Goal: Communication & Community: Share content

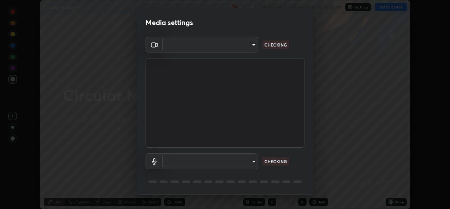
scroll to position [22, 0]
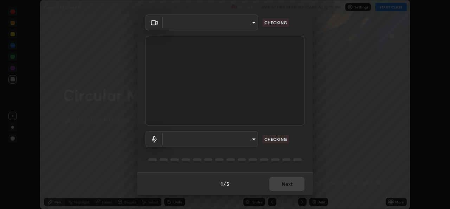
type input "b4951f90531da0d842cdcd629816b7b2be3c5c01230d926a2f210d32d9644bff"
type input "99848f2a9d109760ec62b66e2f255c73a791916cfc686045695a6d5e2156f403"
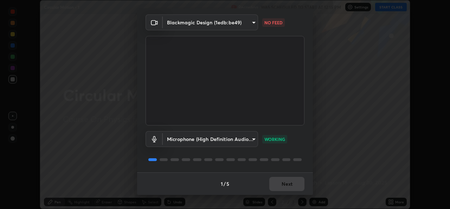
click at [235, 27] on body "Erase all Circular Motion - 1 Recording WAS SCHEDULED TO START AT 12:15 PM Sett…" at bounding box center [225, 104] width 450 height 209
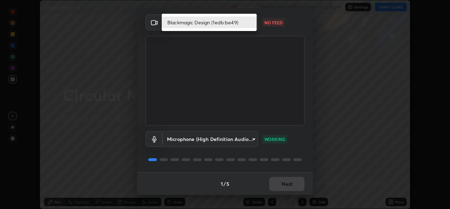
click at [218, 23] on li "Blackmagic Design (1edb:be49)" at bounding box center [209, 23] width 95 height 12
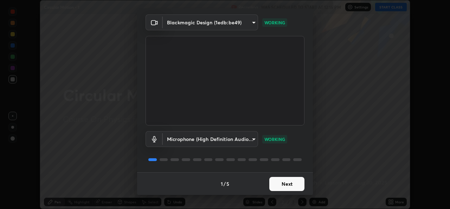
click at [297, 182] on button "Next" at bounding box center [286, 184] width 35 height 14
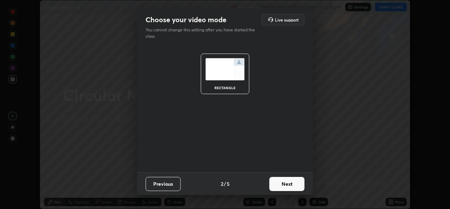
click at [297, 180] on button "Next" at bounding box center [286, 184] width 35 height 14
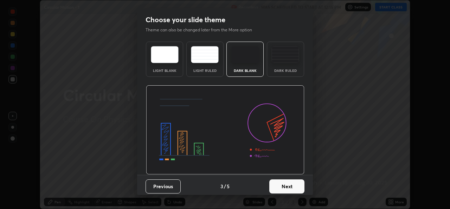
click at [294, 186] on button "Next" at bounding box center [286, 186] width 35 height 14
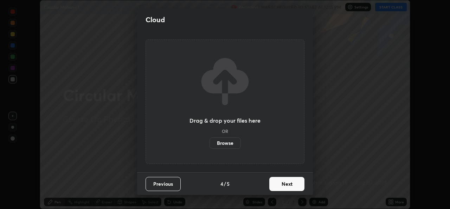
click at [294, 181] on button "Next" at bounding box center [286, 184] width 35 height 14
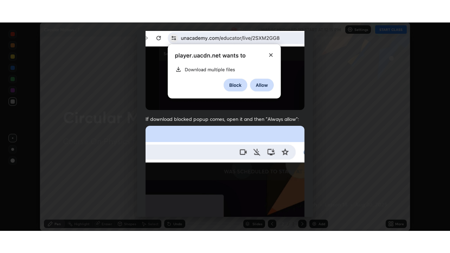
scroll to position [166, 0]
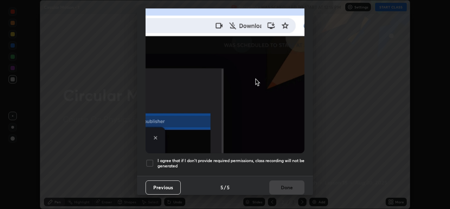
click at [151, 160] on div at bounding box center [150, 163] width 8 height 8
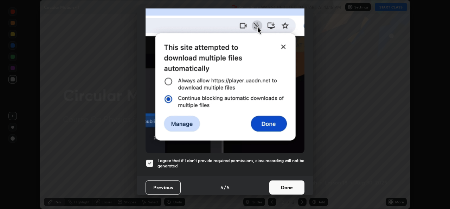
click at [288, 181] on button "Done" at bounding box center [286, 187] width 35 height 14
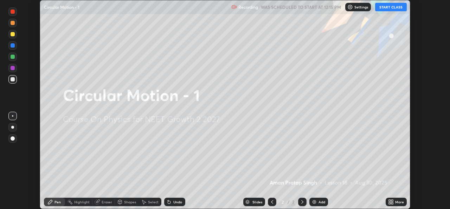
click at [390, 200] on icon at bounding box center [390, 200] width 2 height 2
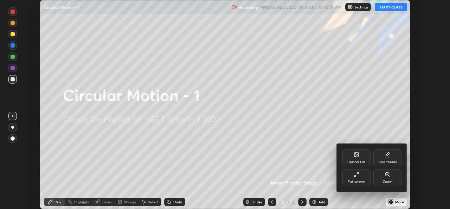
click at [361, 177] on div "Full screen" at bounding box center [357, 177] width 28 height 17
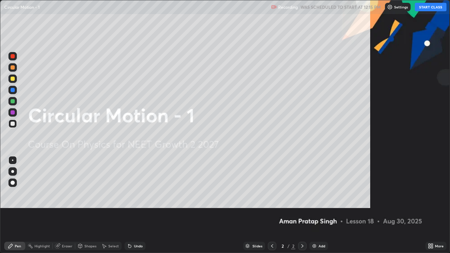
scroll to position [253, 450]
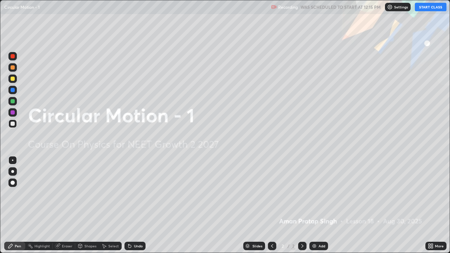
click at [432, 6] on button "START CLASS" at bounding box center [431, 7] width 32 height 8
click at [315, 208] on img at bounding box center [315, 246] width 6 height 6
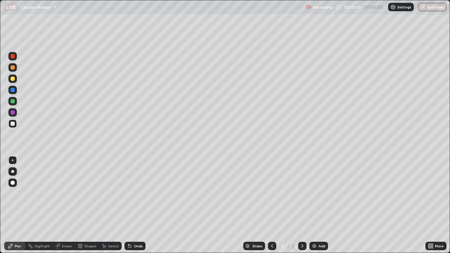
click at [12, 174] on div at bounding box center [12, 171] width 8 height 8
click at [13, 77] on div at bounding box center [13, 79] width 4 height 4
click at [319, 208] on div "Add" at bounding box center [322, 246] width 7 height 4
click at [320, 208] on div "Add" at bounding box center [319, 246] width 19 height 8
click at [14, 123] on div at bounding box center [13, 124] width 4 height 4
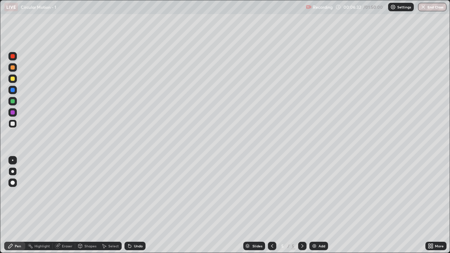
click at [14, 79] on div at bounding box center [13, 79] width 4 height 4
click at [11, 79] on div at bounding box center [13, 79] width 4 height 4
click at [14, 123] on div at bounding box center [13, 124] width 4 height 4
click at [12, 79] on div at bounding box center [13, 79] width 4 height 4
click at [316, 208] on img at bounding box center [315, 246] width 6 height 6
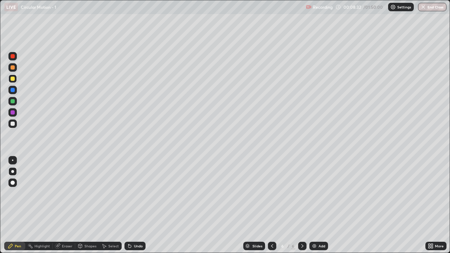
click at [14, 123] on div at bounding box center [13, 124] width 4 height 4
click at [14, 122] on div at bounding box center [13, 124] width 4 height 4
click at [14, 78] on div at bounding box center [13, 79] width 4 height 4
click at [272, 208] on icon at bounding box center [272, 246] width 6 height 6
click at [318, 208] on div "Add" at bounding box center [319, 246] width 19 height 8
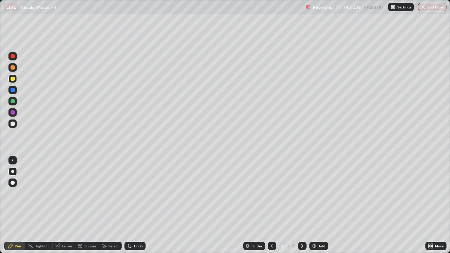
click at [12, 121] on div at bounding box center [12, 124] width 8 height 8
click at [13, 79] on div at bounding box center [13, 79] width 4 height 4
click at [13, 124] on div at bounding box center [13, 124] width 4 height 4
click at [301, 208] on icon at bounding box center [303, 246] width 6 height 6
click at [315, 208] on img at bounding box center [315, 246] width 6 height 6
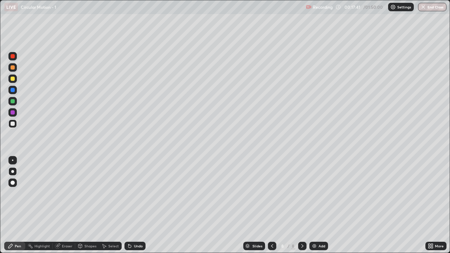
click at [319, 208] on div "Add" at bounding box center [322, 246] width 7 height 4
click at [14, 78] on div at bounding box center [13, 79] width 4 height 4
click at [14, 123] on div at bounding box center [13, 124] width 4 height 4
click at [14, 81] on div at bounding box center [13, 79] width 4 height 4
click at [16, 123] on div at bounding box center [12, 124] width 8 height 8
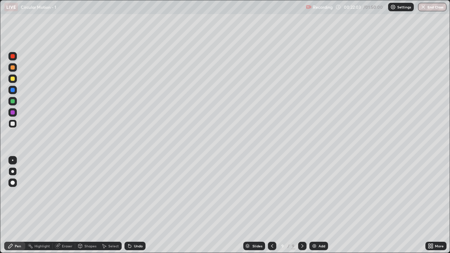
click at [300, 208] on icon at bounding box center [303, 246] width 6 height 6
click at [319, 208] on div "Add" at bounding box center [322, 246] width 7 height 4
click at [12, 80] on div at bounding box center [13, 79] width 4 height 4
click at [13, 125] on div at bounding box center [13, 124] width 4 height 4
click at [317, 208] on div "Add" at bounding box center [319, 246] width 19 height 8
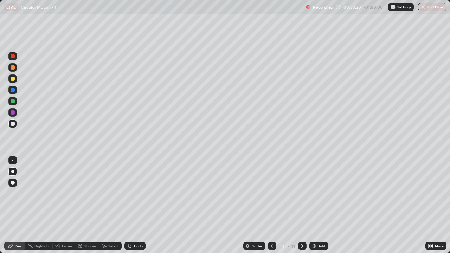
click at [12, 124] on div at bounding box center [13, 124] width 4 height 4
click at [12, 78] on div at bounding box center [13, 79] width 4 height 4
click at [16, 121] on div at bounding box center [12, 124] width 8 height 8
click at [14, 78] on div at bounding box center [13, 79] width 4 height 4
click at [13, 124] on div at bounding box center [13, 124] width 4 height 4
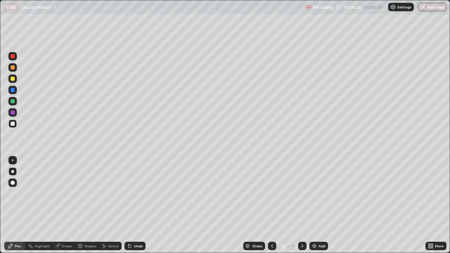
click at [17, 79] on div at bounding box center [12, 79] width 8 height 8
click at [63, 208] on div "Eraser" at bounding box center [67, 246] width 11 height 4
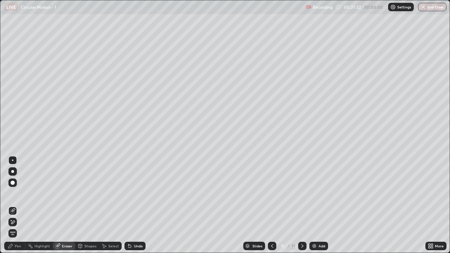
click at [11, 208] on icon at bounding box center [11, 220] width 1 height 1
click at [15, 208] on div "Pen" at bounding box center [14, 246] width 21 height 8
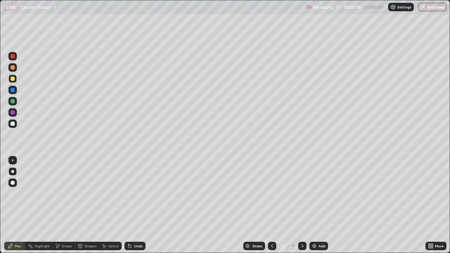
click at [16, 125] on div at bounding box center [12, 124] width 8 height 8
click at [136, 208] on div "Undo" at bounding box center [138, 246] width 9 height 4
click at [138, 208] on div "Undo" at bounding box center [138, 246] width 9 height 4
click at [139, 208] on div "Undo" at bounding box center [138, 246] width 9 height 4
click at [138, 208] on div "Undo" at bounding box center [138, 246] width 9 height 4
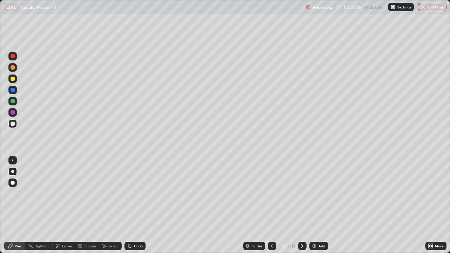
click at [139, 208] on div "Undo" at bounding box center [138, 246] width 9 height 4
click at [140, 208] on div "Undo" at bounding box center [135, 246] width 21 height 8
click at [138, 208] on div "Undo" at bounding box center [138, 246] width 9 height 4
click at [137, 208] on div "Undo" at bounding box center [135, 246] width 21 height 8
click at [320, 208] on div "Add" at bounding box center [322, 246] width 7 height 4
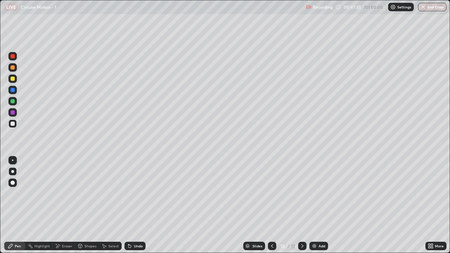
click at [13, 127] on div at bounding box center [12, 124] width 8 height 8
click at [139, 208] on div "Undo" at bounding box center [138, 246] width 9 height 4
click at [140, 208] on div "Undo" at bounding box center [138, 246] width 9 height 4
click at [13, 69] on div at bounding box center [13, 67] width 4 height 4
click at [13, 124] on div at bounding box center [13, 124] width 4 height 4
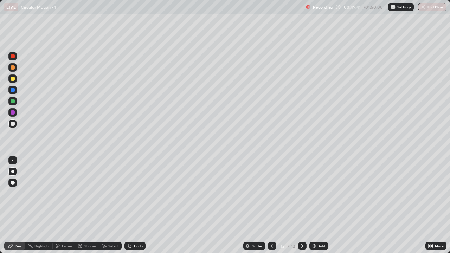
click at [13, 67] on div at bounding box center [13, 67] width 4 height 4
click at [13, 123] on div at bounding box center [13, 124] width 4 height 4
click at [138, 208] on div "Undo" at bounding box center [138, 246] width 9 height 4
click at [135, 208] on div "Undo" at bounding box center [135, 246] width 21 height 8
click at [321, 208] on div "Add" at bounding box center [322, 246] width 7 height 4
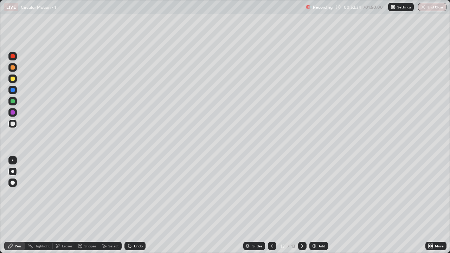
click at [15, 68] on div at bounding box center [12, 67] width 8 height 8
click at [272, 208] on icon at bounding box center [272, 246] width 6 height 6
click at [301, 208] on icon at bounding box center [303, 246] width 6 height 6
click at [13, 78] on div at bounding box center [13, 79] width 4 height 4
click at [12, 123] on div at bounding box center [13, 124] width 4 height 4
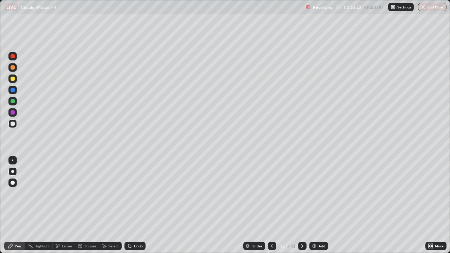
click at [272, 208] on icon at bounding box center [272, 246] width 2 height 4
click at [302, 208] on icon at bounding box center [303, 246] width 6 height 6
click at [15, 82] on div at bounding box center [12, 79] width 8 height 8
click at [305, 208] on div at bounding box center [302, 246] width 8 height 8
click at [319, 208] on div "Add" at bounding box center [322, 246] width 7 height 4
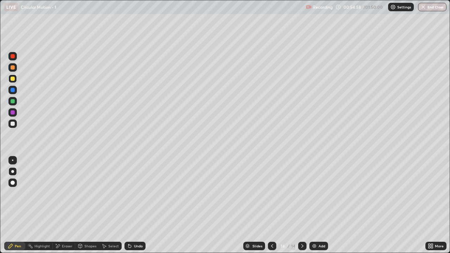
click at [14, 125] on div at bounding box center [13, 124] width 4 height 4
click at [13, 77] on div at bounding box center [13, 79] width 4 height 4
click at [12, 101] on div at bounding box center [13, 101] width 4 height 4
click at [13, 125] on div at bounding box center [13, 124] width 4 height 4
click at [13, 78] on div at bounding box center [13, 79] width 4 height 4
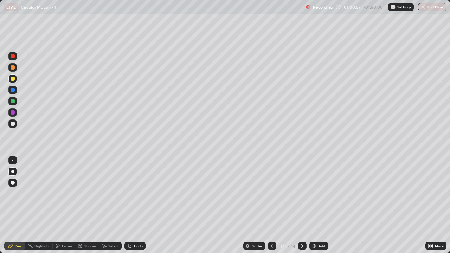
click at [302, 208] on icon at bounding box center [303, 246] width 6 height 6
click at [319, 208] on div "Add" at bounding box center [322, 246] width 7 height 4
click at [12, 125] on div at bounding box center [13, 124] width 4 height 4
click at [11, 69] on div at bounding box center [13, 67] width 4 height 4
click at [14, 78] on div at bounding box center [13, 79] width 4 height 4
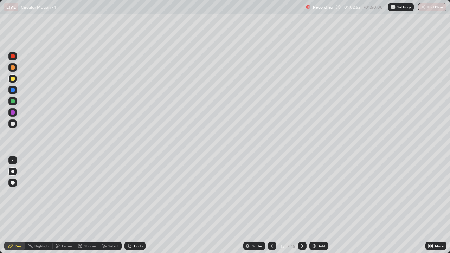
click at [272, 208] on icon at bounding box center [272, 246] width 6 height 6
click at [302, 208] on icon at bounding box center [303, 246] width 6 height 6
click at [13, 101] on div at bounding box center [13, 101] width 4 height 4
click at [272, 208] on icon at bounding box center [272, 246] width 6 height 6
click at [304, 208] on div at bounding box center [302, 246] width 8 height 8
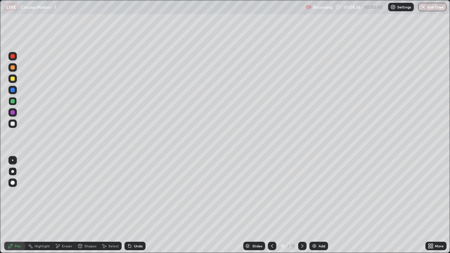
click at [317, 208] on div "Add" at bounding box center [319, 246] width 19 height 8
click at [272, 208] on icon at bounding box center [272, 246] width 6 height 6
click at [271, 208] on div at bounding box center [272, 246] width 8 height 8
click at [302, 208] on icon at bounding box center [303, 246] width 6 height 6
click at [301, 208] on icon at bounding box center [303, 246] width 6 height 6
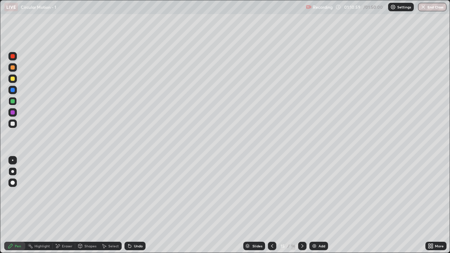
click at [301, 208] on div at bounding box center [302, 246] width 8 height 8
click at [316, 208] on img at bounding box center [315, 246] width 6 height 6
click at [14, 125] on div at bounding box center [13, 124] width 4 height 4
click at [13, 82] on div at bounding box center [12, 79] width 8 height 8
click at [12, 67] on div at bounding box center [13, 67] width 4 height 4
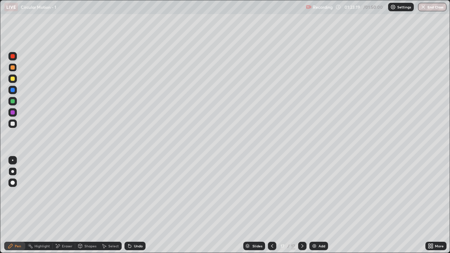
click at [13, 77] on div at bounding box center [13, 79] width 4 height 4
click at [13, 69] on div at bounding box center [13, 67] width 4 height 4
click at [14, 122] on div at bounding box center [13, 124] width 4 height 4
click at [58, 208] on icon at bounding box center [58, 246] width 4 height 4
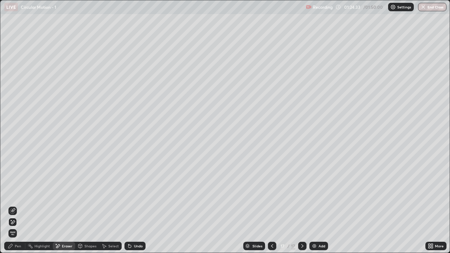
click at [15, 208] on div "Pen" at bounding box center [18, 246] width 6 height 4
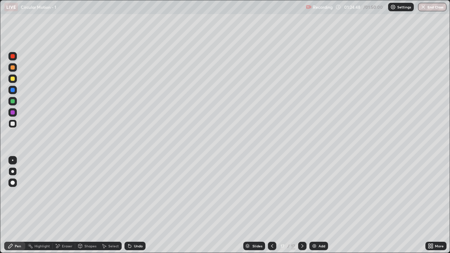
click at [136, 208] on div "Undo" at bounding box center [135, 246] width 21 height 8
click at [301, 208] on icon at bounding box center [303, 246] width 6 height 6
click at [317, 208] on div "Add" at bounding box center [319, 246] width 19 height 8
click at [271, 208] on icon at bounding box center [272, 246] width 6 height 6
click at [301, 208] on icon at bounding box center [303, 246] width 6 height 6
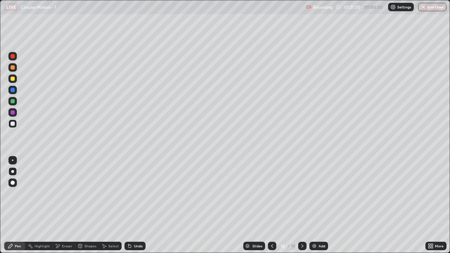
click at [320, 208] on div "Add" at bounding box center [319, 246] width 19 height 8
click at [13, 125] on div at bounding box center [13, 124] width 4 height 4
click at [13, 78] on div at bounding box center [13, 79] width 4 height 4
click at [12, 68] on div at bounding box center [13, 67] width 4 height 4
click at [13, 122] on div at bounding box center [13, 124] width 4 height 4
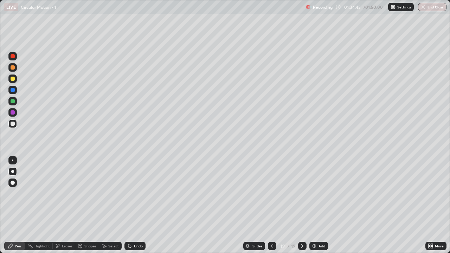
click at [135, 208] on div "Undo" at bounding box center [138, 246] width 9 height 4
click at [13, 101] on div at bounding box center [13, 101] width 4 height 4
click at [12, 69] on div at bounding box center [13, 67] width 4 height 4
click at [13, 98] on div at bounding box center [12, 101] width 8 height 8
click at [9, 101] on div at bounding box center [12, 101] width 8 height 8
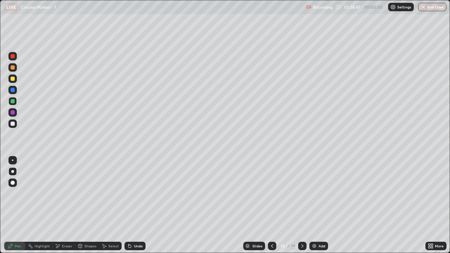
click at [314, 208] on img at bounding box center [315, 246] width 6 height 6
click at [271, 208] on icon at bounding box center [272, 246] width 6 height 6
click at [301, 208] on icon at bounding box center [303, 246] width 6 height 6
click at [271, 208] on icon at bounding box center [272, 246] width 6 height 6
click at [303, 208] on div at bounding box center [303, 246] width 8 height 8
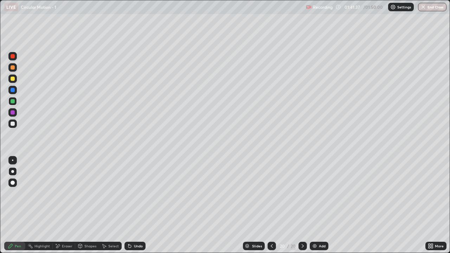
click at [431, 7] on button "End Class" at bounding box center [432, 7] width 28 height 8
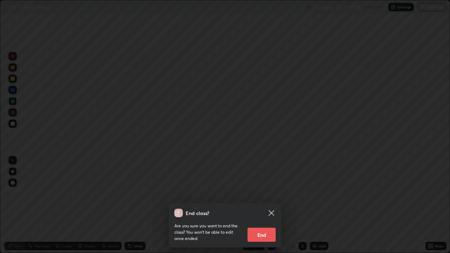
click at [267, 208] on button "End" at bounding box center [262, 235] width 28 height 14
